Goal: Task Accomplishment & Management: Manage account settings

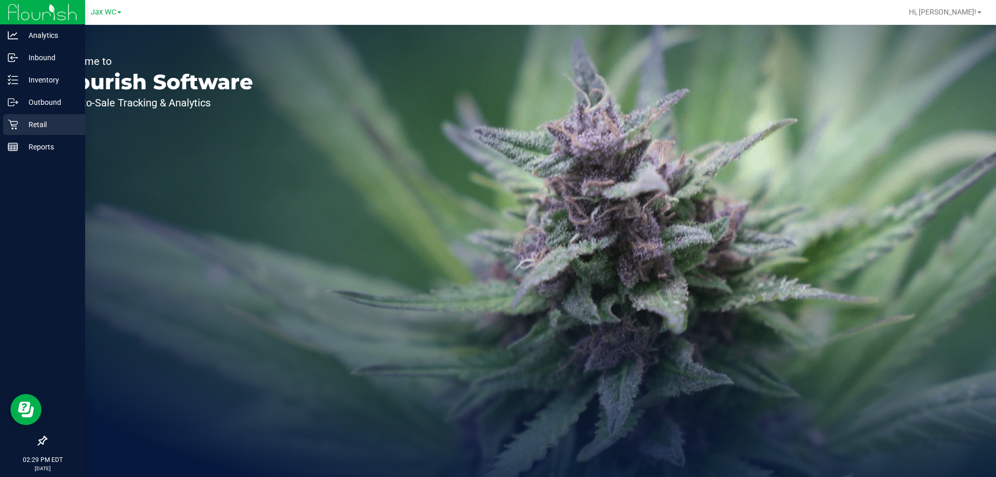
click at [17, 123] on icon at bounding box center [13, 125] width 10 height 10
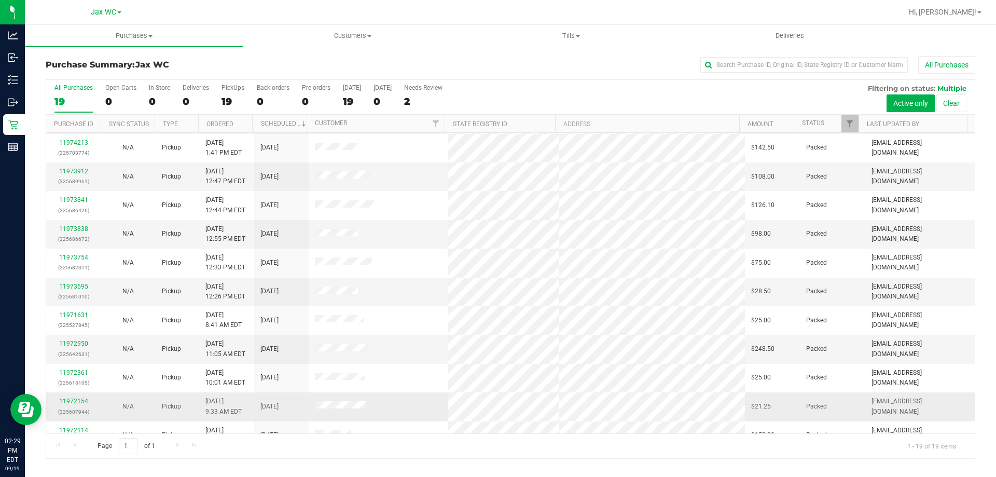
scroll to position [245, 0]
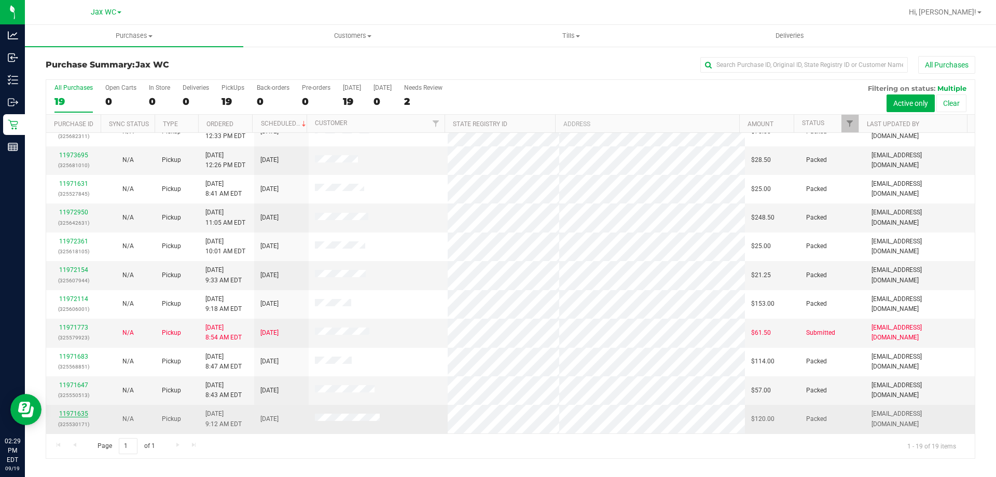
click at [71, 412] on link "11971635" at bounding box center [73, 413] width 29 height 7
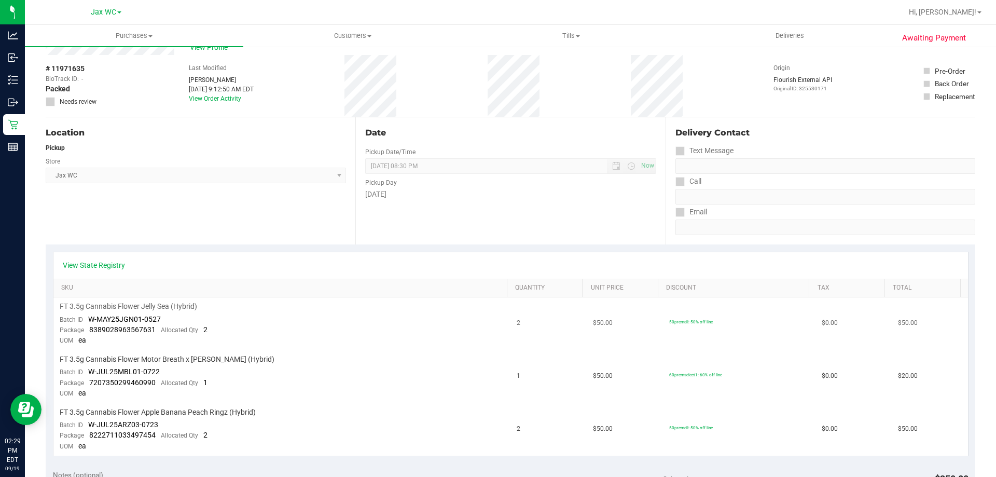
scroll to position [104, 0]
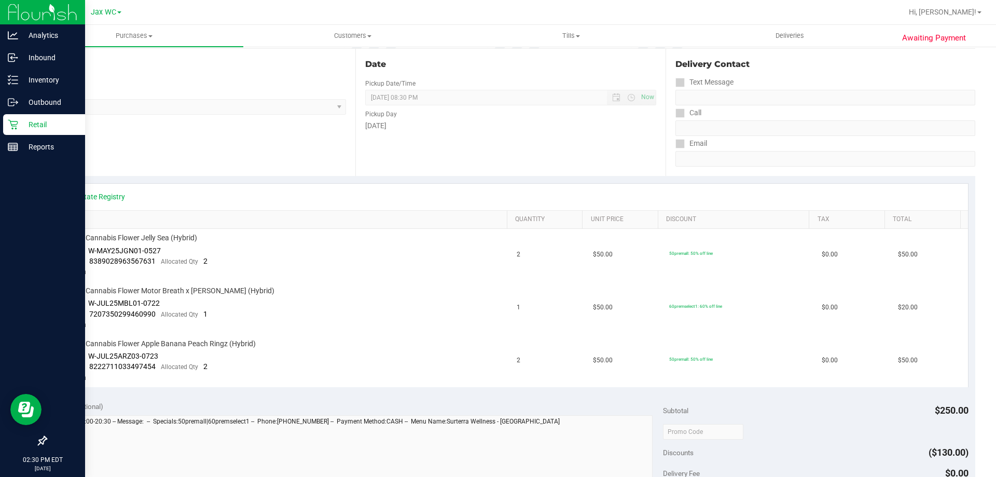
click at [22, 131] on div "Retail" at bounding box center [44, 124] width 82 height 21
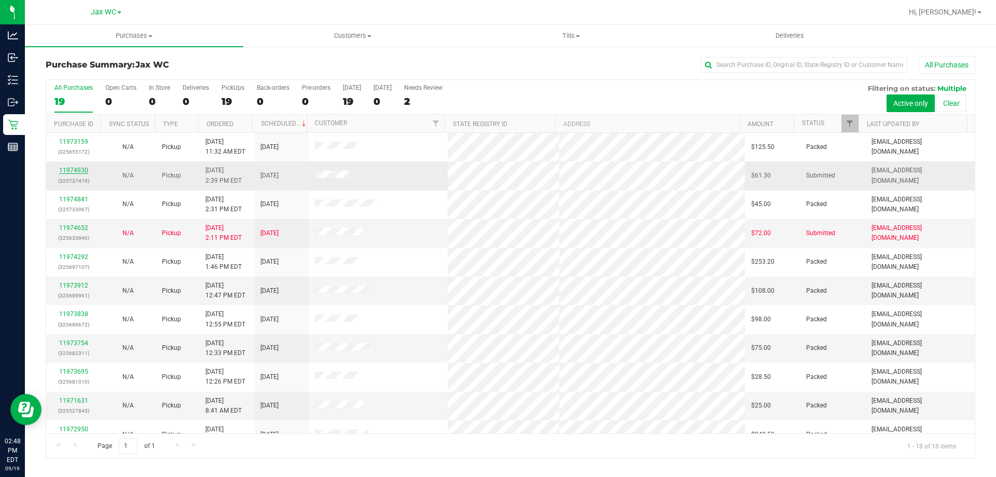
click at [72, 168] on link "11974930" at bounding box center [73, 170] width 29 height 7
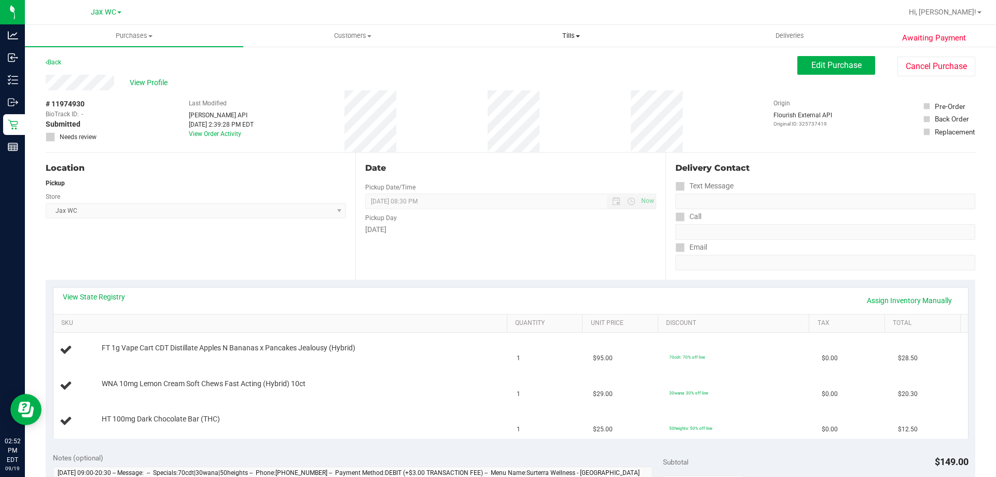
click at [569, 31] on span "Tills" at bounding box center [570, 35] width 217 height 9
click at [524, 60] on span "Manage tills" at bounding box center [497, 62] width 70 height 9
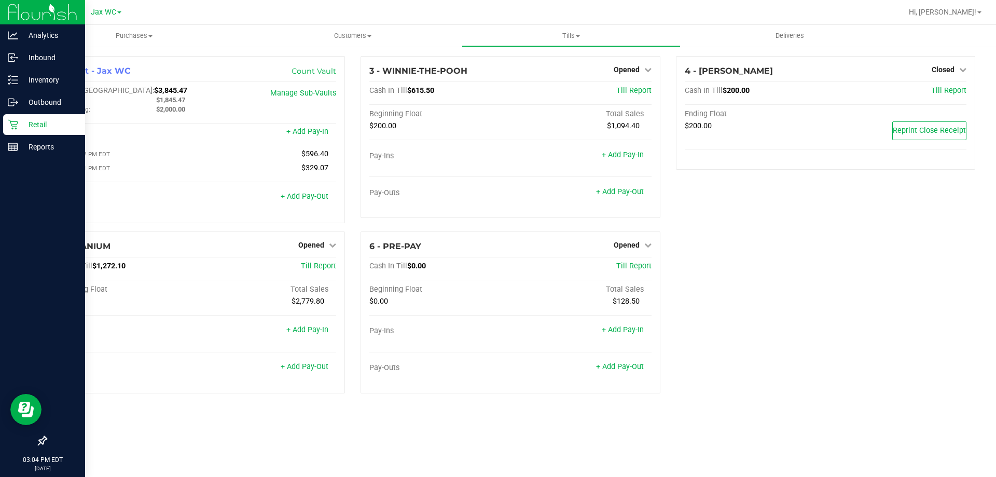
click at [36, 129] on p "Retail" at bounding box center [49, 124] width 62 height 12
